Goal: Task Accomplishment & Management: Manage account settings

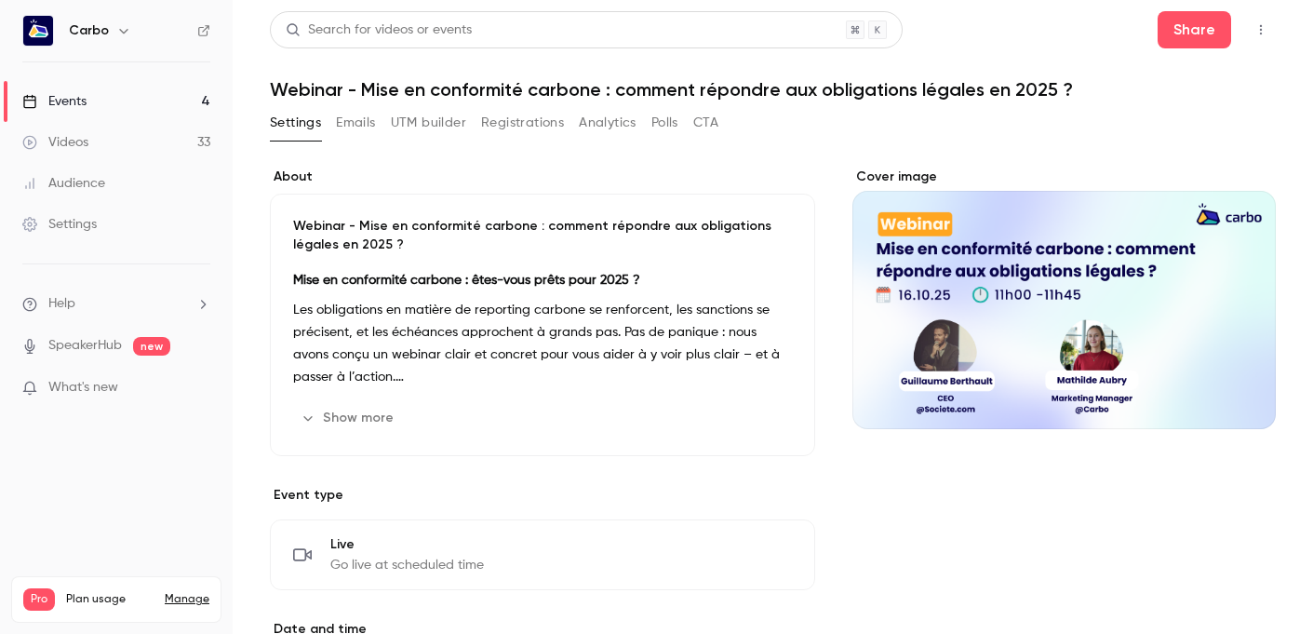
click at [74, 105] on div "Events" at bounding box center [54, 101] width 64 height 19
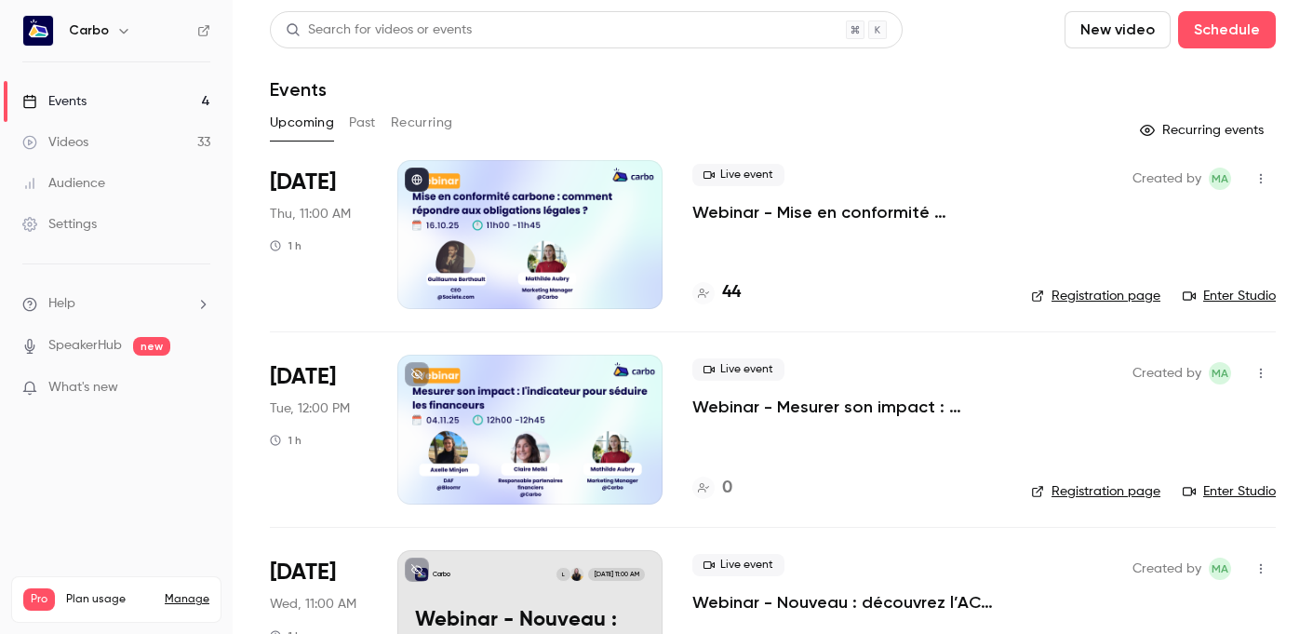
click at [571, 210] on div at bounding box center [529, 234] width 265 height 149
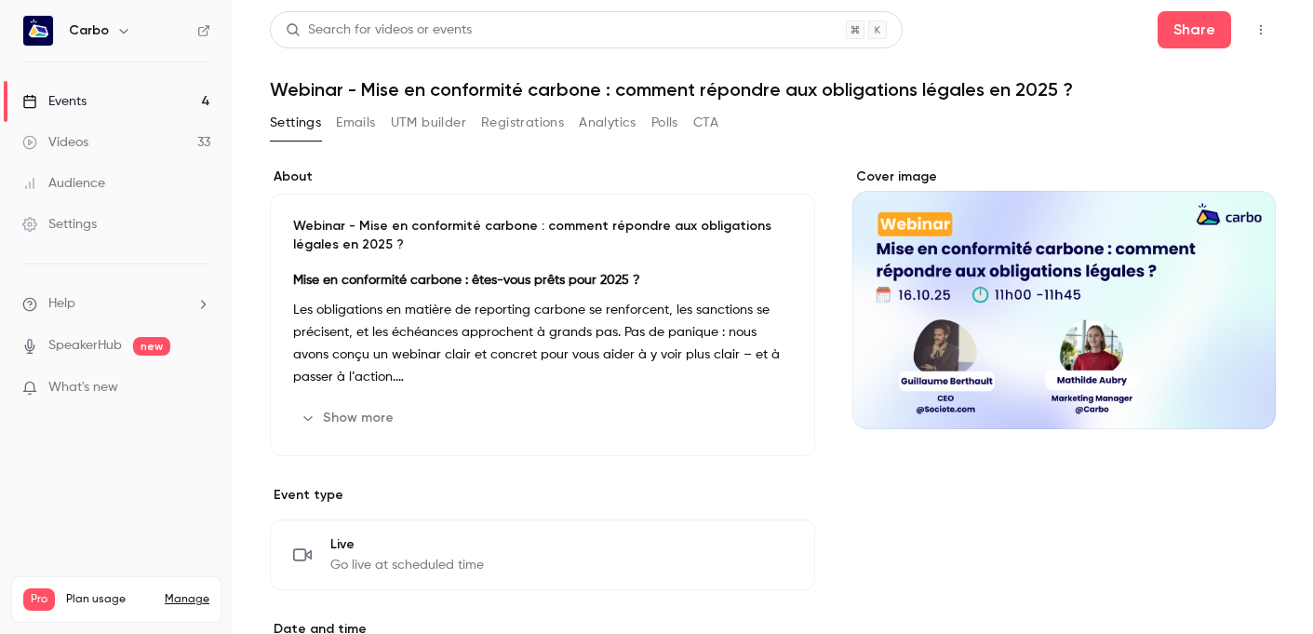
click at [539, 128] on button "Registrations" at bounding box center [522, 123] width 83 height 30
